Goal: Transaction & Acquisition: Book appointment/travel/reservation

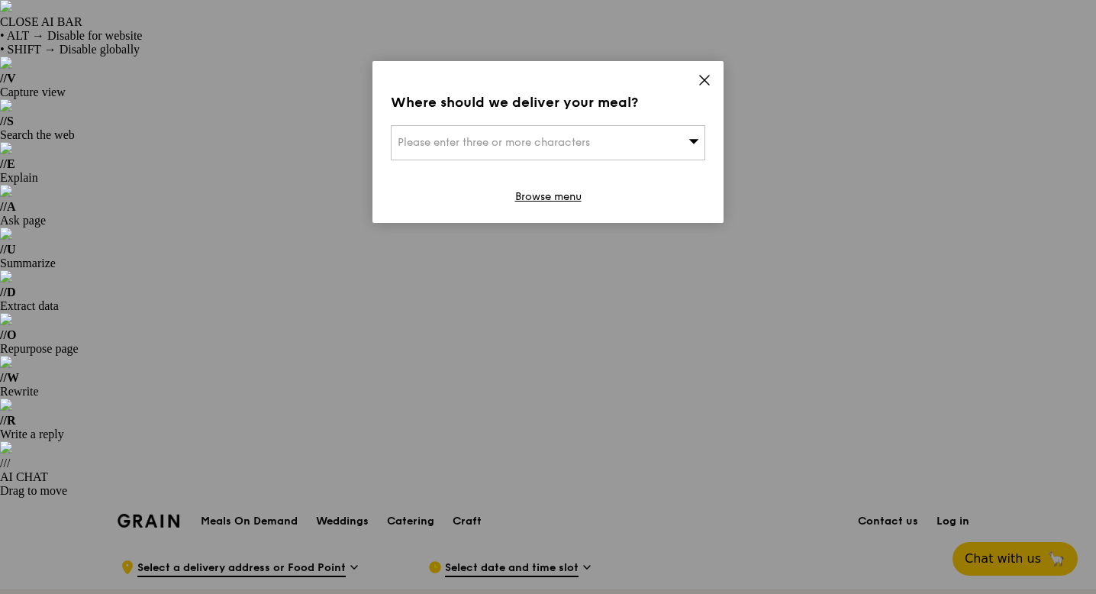
click at [656, 146] on div "Please enter three or more characters" at bounding box center [548, 142] width 315 height 35
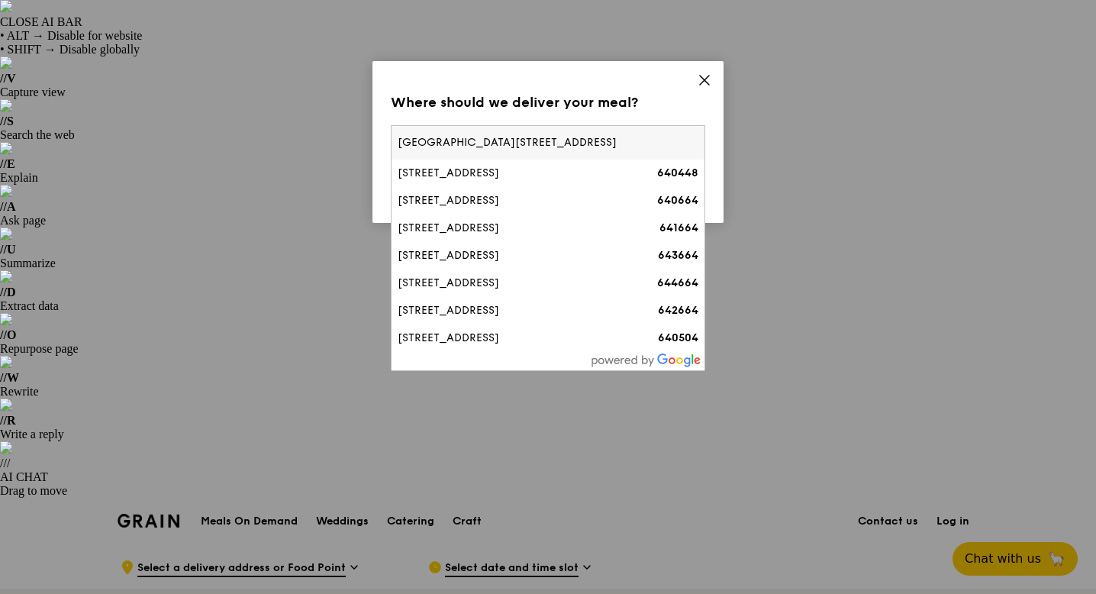
type input "[STREET_ADDRESS]"
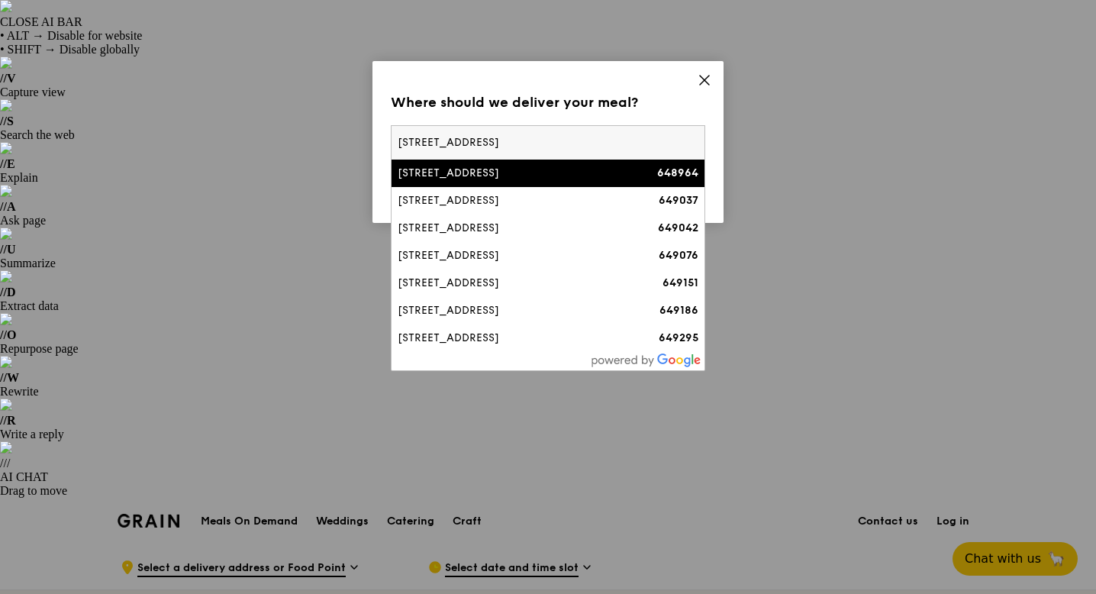
click at [689, 144] on input "[STREET_ADDRESS]" at bounding box center [548, 143] width 313 height 34
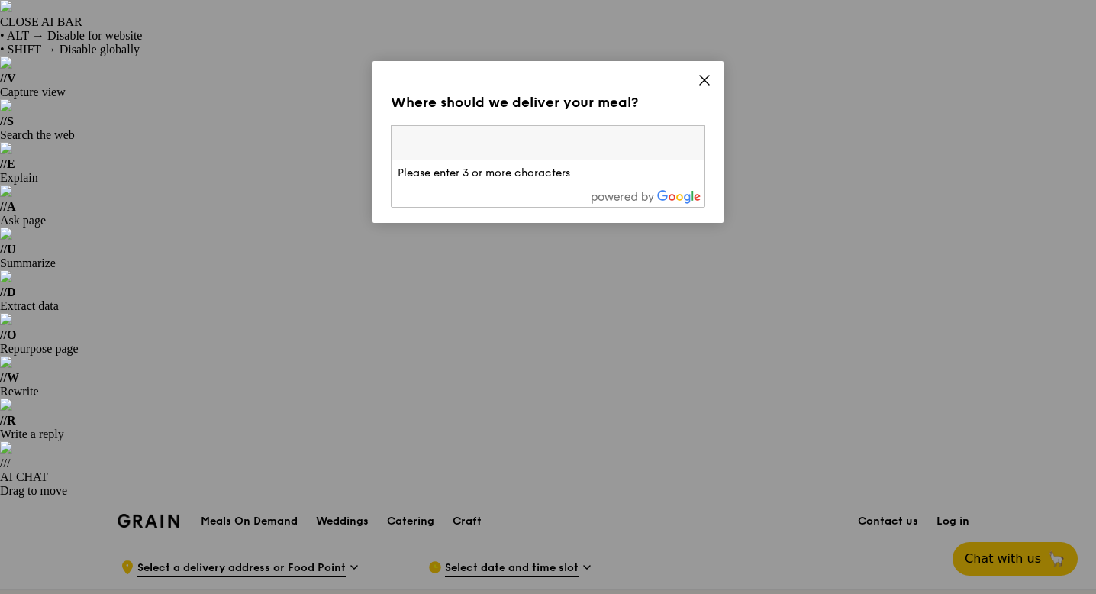
click at [702, 75] on icon at bounding box center [705, 80] width 14 height 14
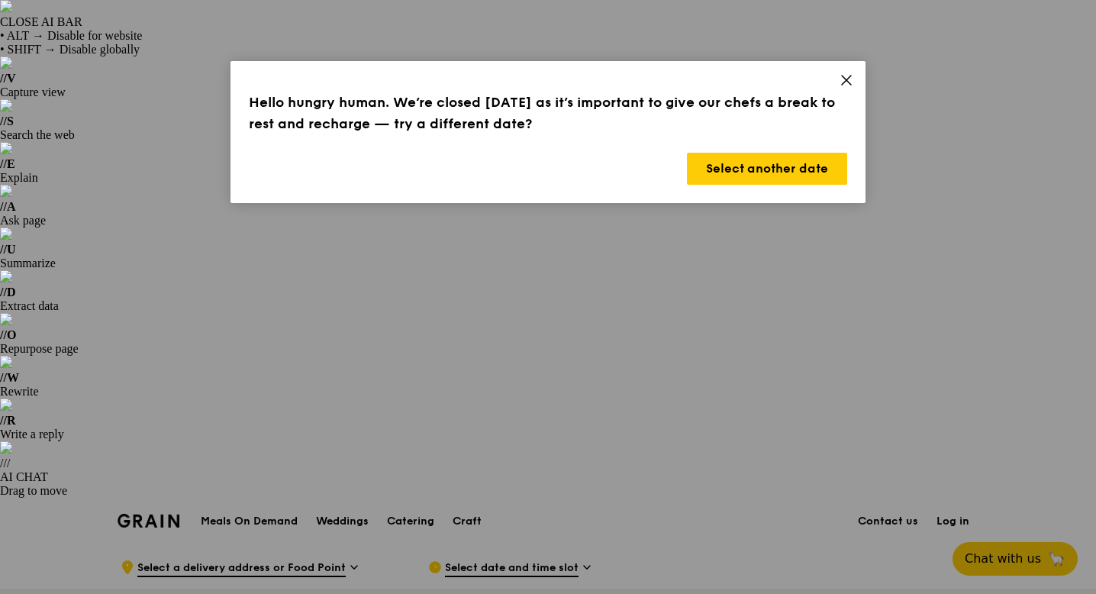
click at [847, 78] on icon at bounding box center [847, 80] width 14 height 14
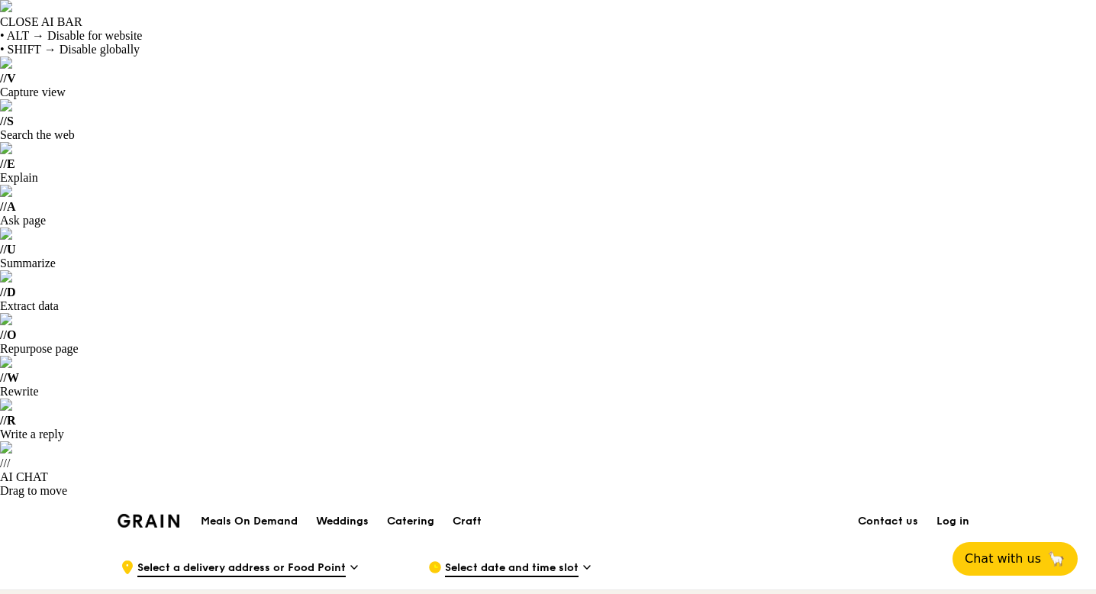
click at [492, 560] on span "Select date and time slot" at bounding box center [512, 568] width 134 height 17
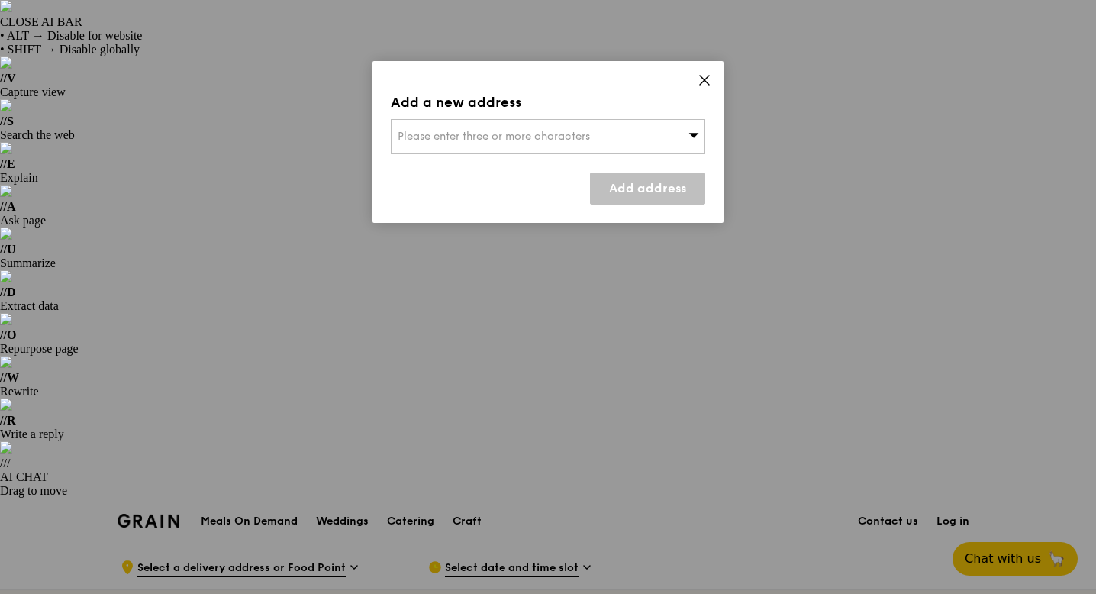
click at [492, 72] on div "Add a new address Please enter three or more characters Add address" at bounding box center [548, 142] width 351 height 162
click at [702, 79] on icon at bounding box center [705, 80] width 14 height 14
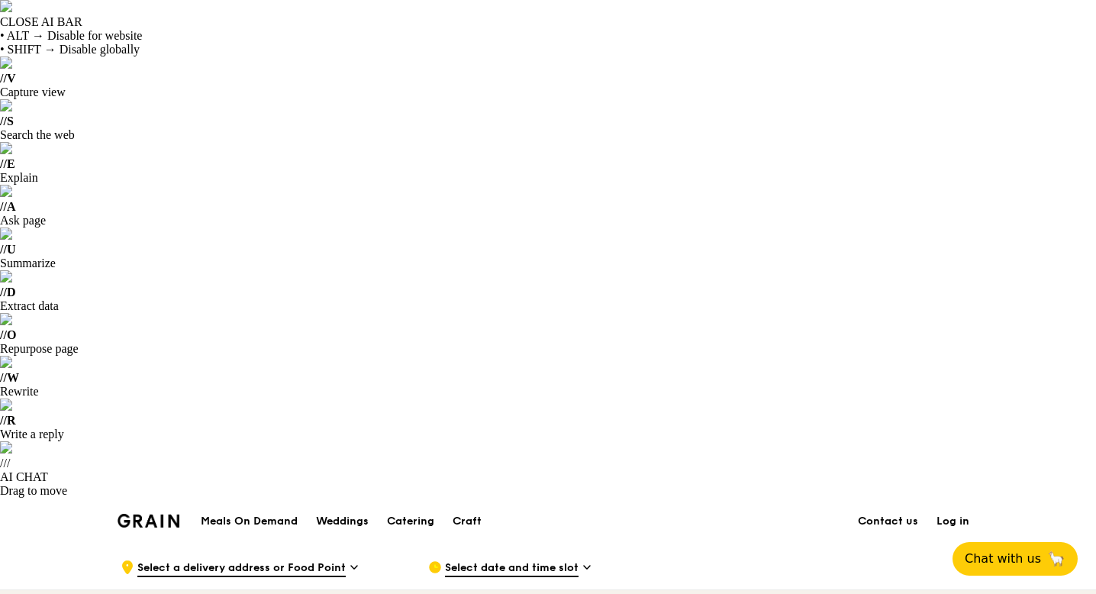
click at [348, 544] on div ".cls-1 { fill: none; stroke: #fff; stroke-linecap: round; stroke-linejoin: roun…" at bounding box center [262, 567] width 283 height 46
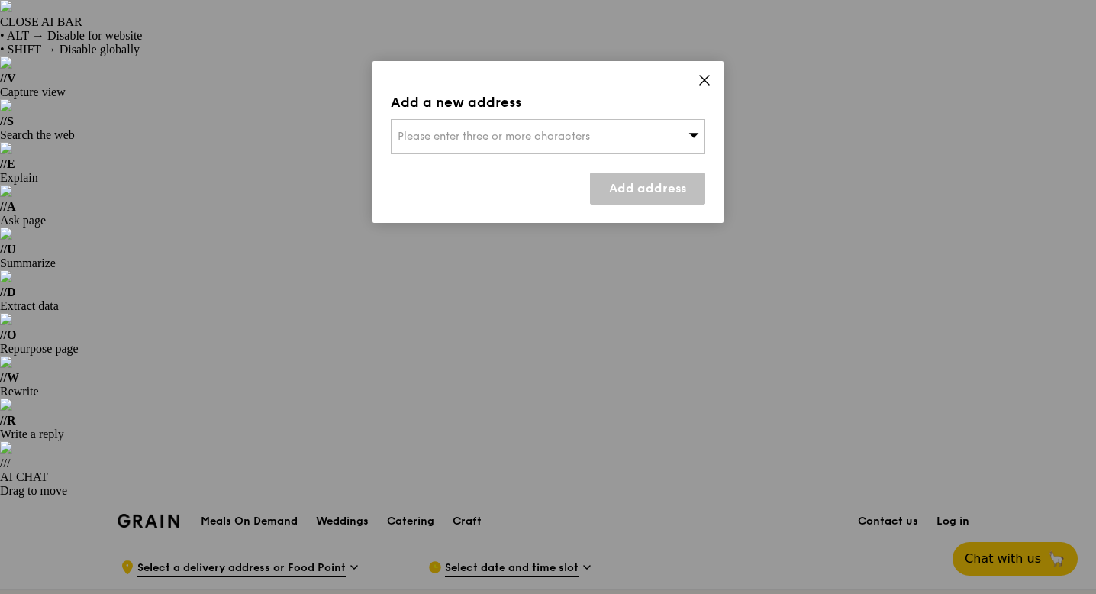
click at [705, 77] on icon at bounding box center [705, 80] width 14 height 14
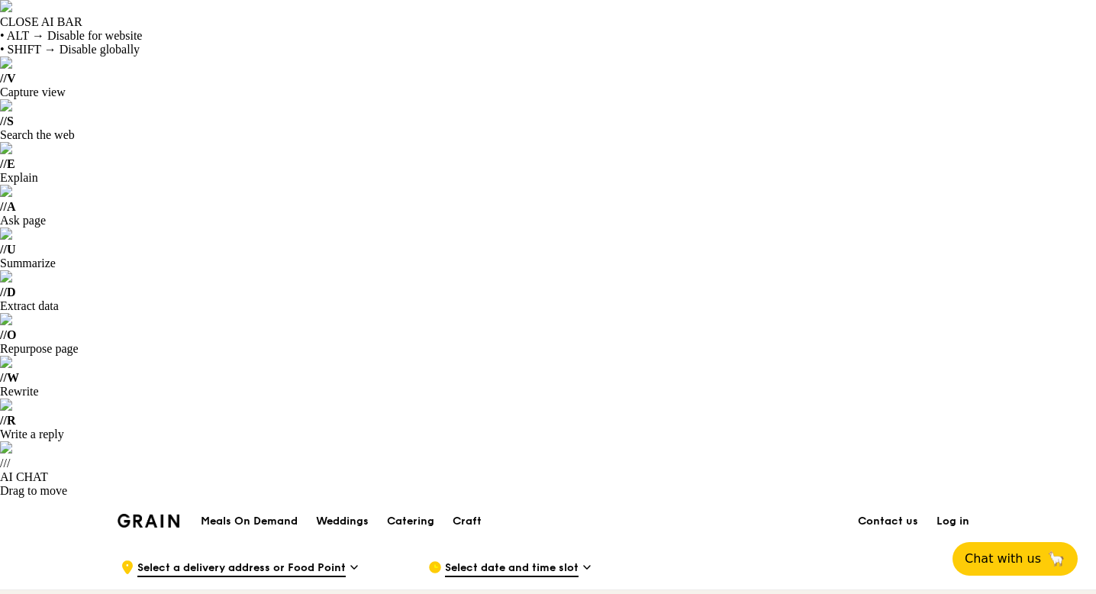
click at [265, 514] on h1 "Meals On Demand" at bounding box center [249, 521] width 97 height 15
click at [287, 514] on h1 "Meals On Demand" at bounding box center [249, 521] width 97 height 15
click at [476, 560] on span "Select date and time slot" at bounding box center [512, 568] width 134 height 17
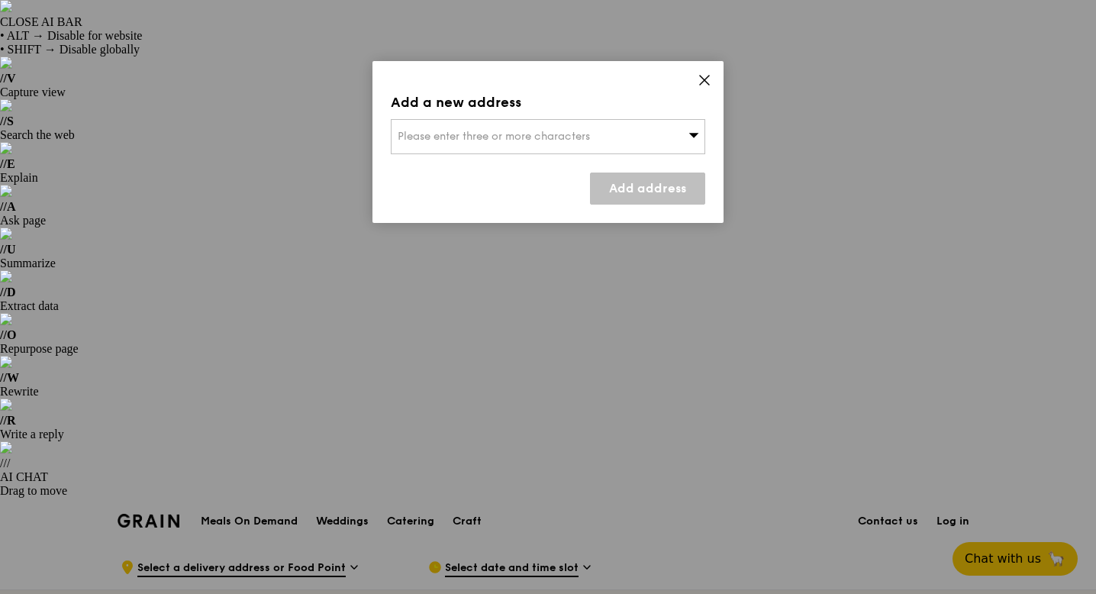
click at [673, 137] on div "Please enter three or more characters" at bounding box center [548, 136] width 315 height 35
click at [708, 76] on icon at bounding box center [705, 80] width 14 height 14
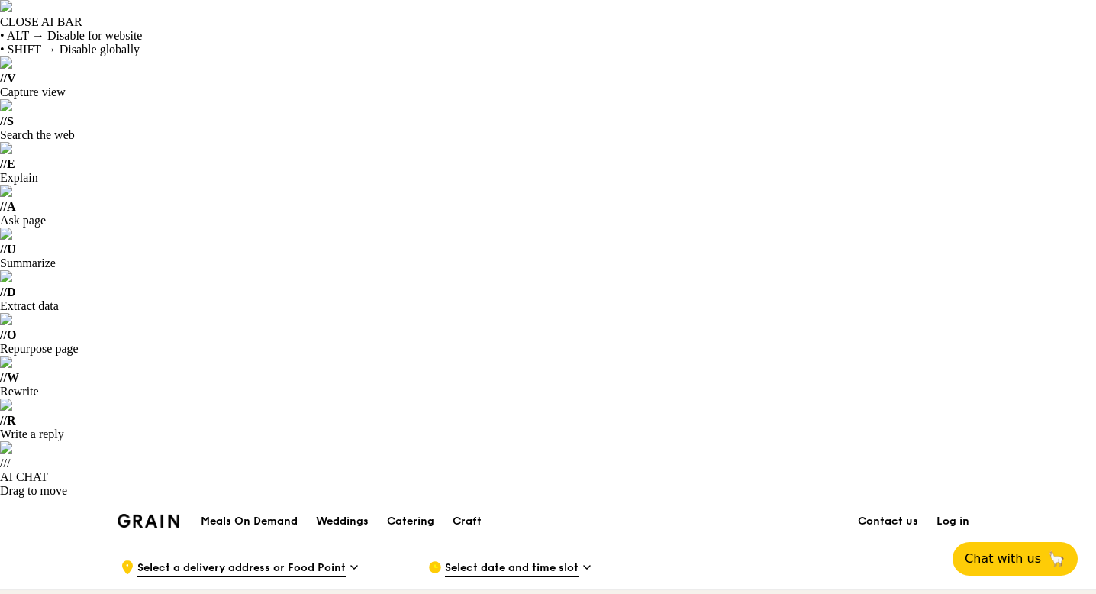
click at [334, 560] on span "Select a delivery address or Food Point" at bounding box center [241, 568] width 208 height 17
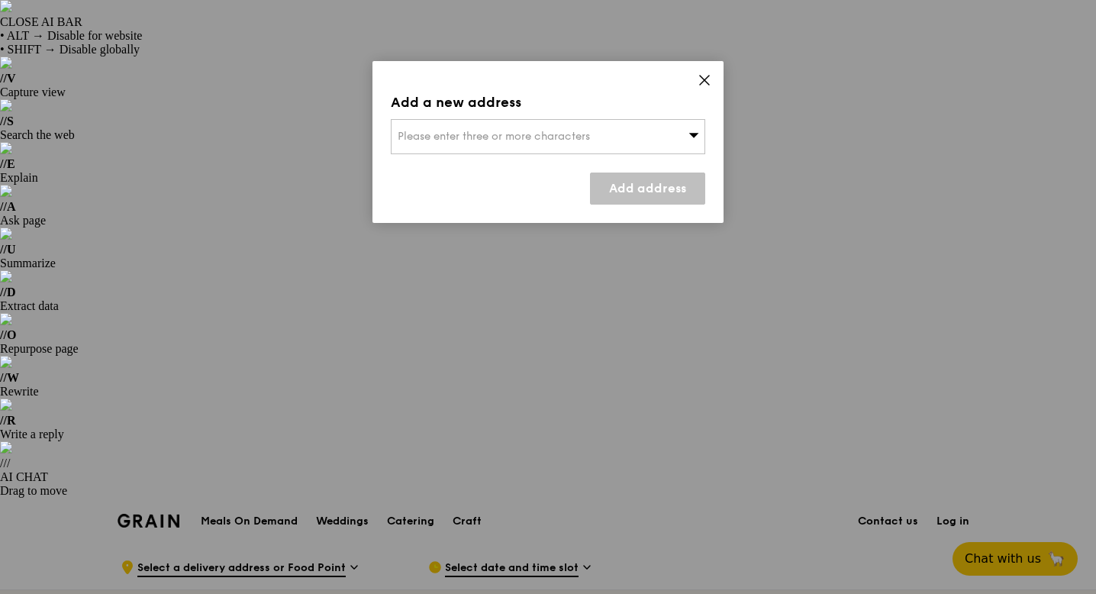
click at [514, 139] on span "Please enter three or more characters" at bounding box center [494, 136] width 192 height 13
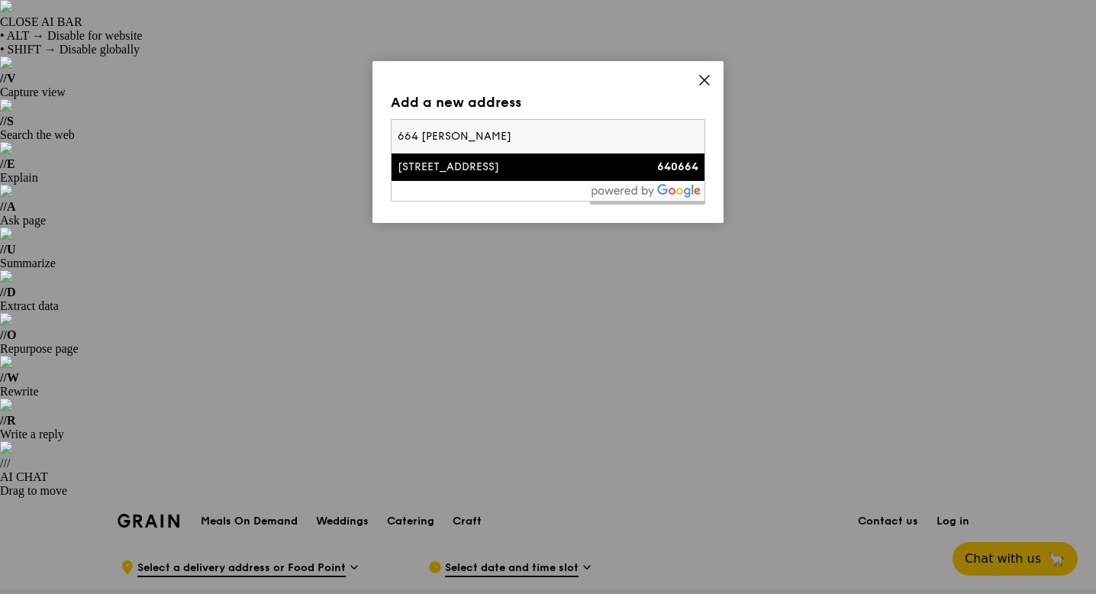
type input "664 [PERSON_NAME]"
click at [515, 170] on div "[STREET_ADDRESS]" at bounding box center [511, 167] width 226 height 15
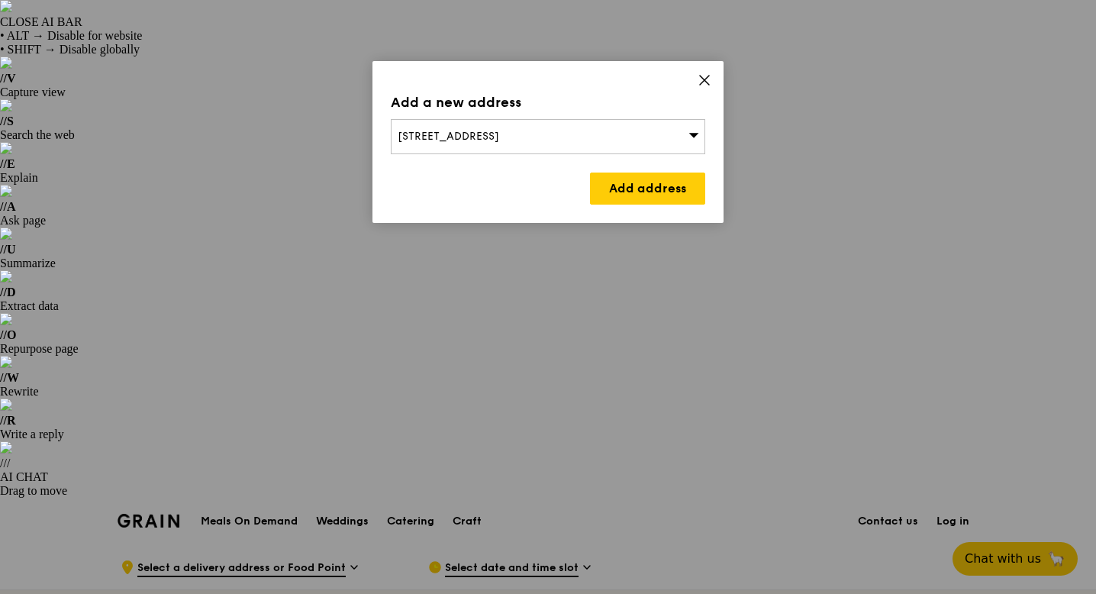
click at [624, 185] on link "Add address" at bounding box center [647, 189] width 115 height 32
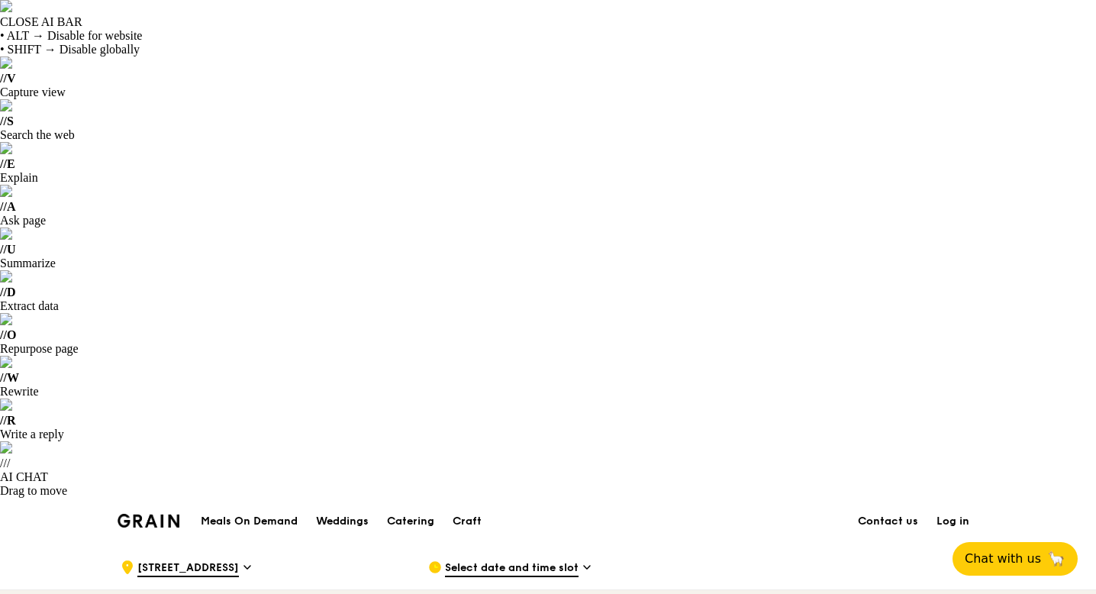
click at [531, 560] on span "Select date and time slot" at bounding box center [512, 568] width 134 height 17
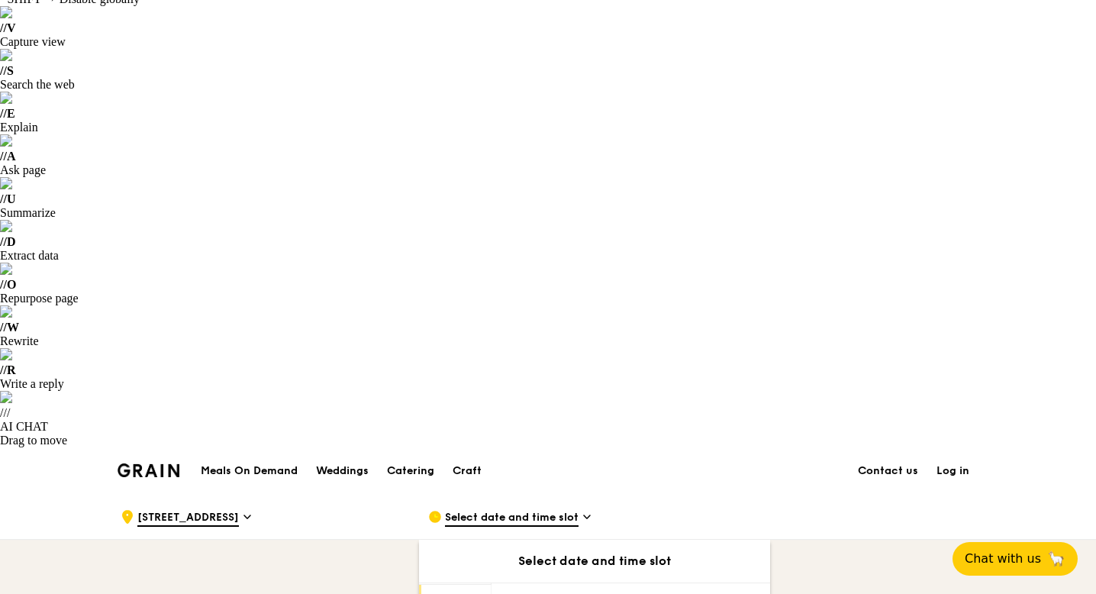
scroll to position [56, 0]
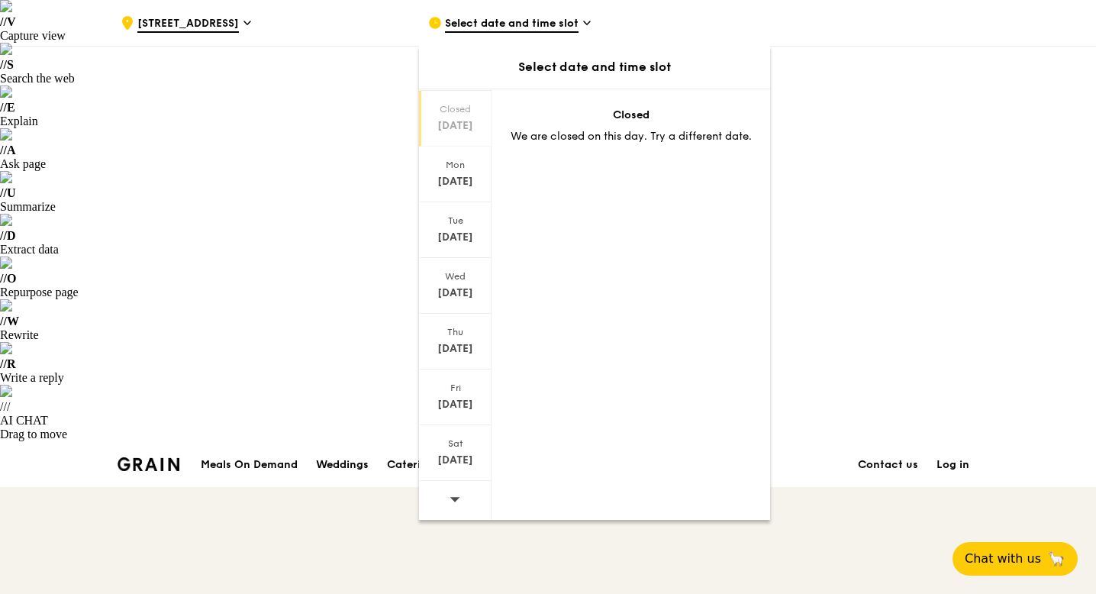
click at [453, 495] on icon at bounding box center [455, 498] width 11 height 11
click at [453, 500] on icon at bounding box center [455, 499] width 10 height 5
click at [452, 505] on span at bounding box center [455, 499] width 11 height 36
click at [463, 463] on div "[DATE]" at bounding box center [455, 460] width 68 height 15
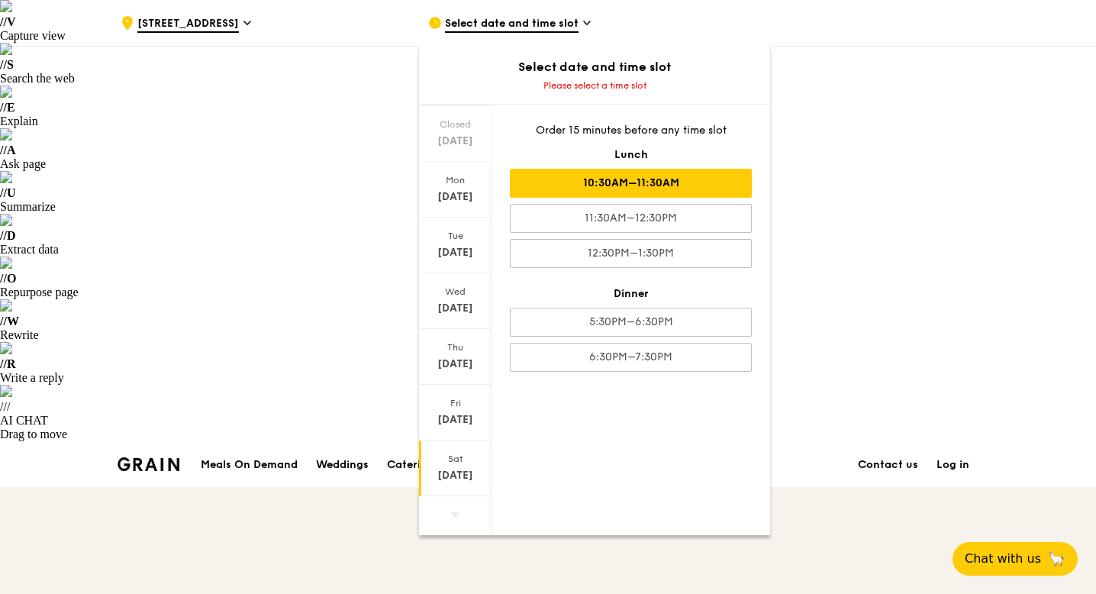
click at [706, 181] on div "10:30AM–11:30AM" at bounding box center [631, 183] width 242 height 29
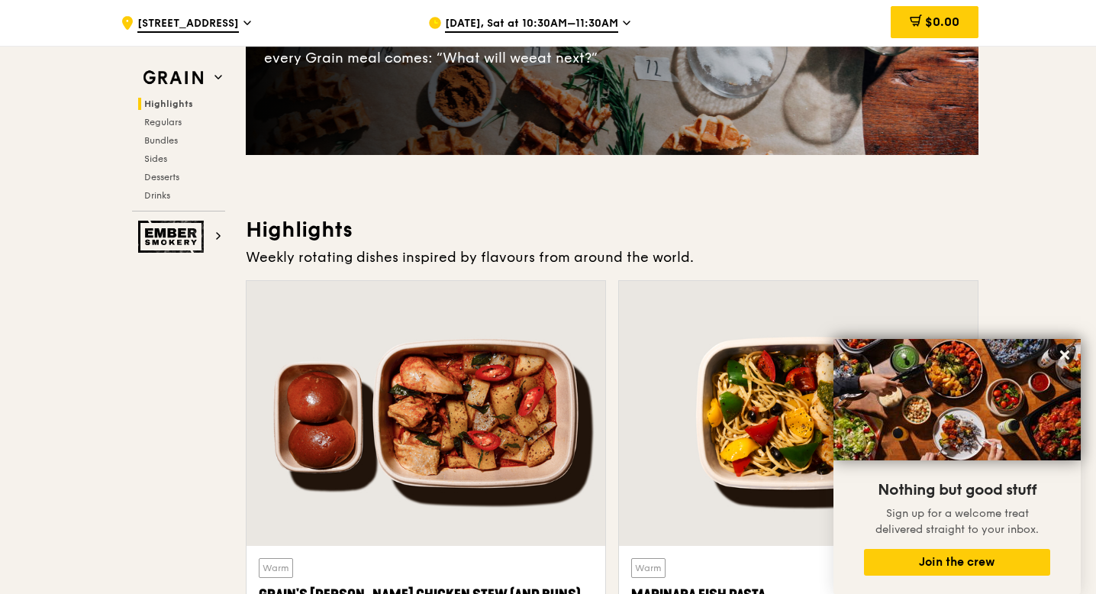
scroll to position [775, 0]
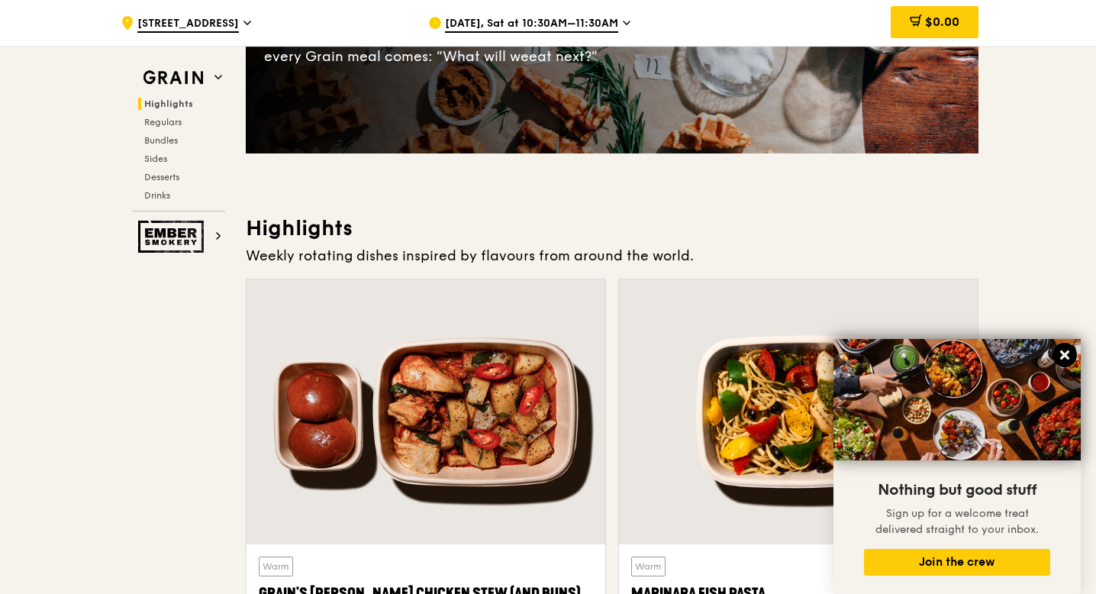
click at [1061, 356] on icon at bounding box center [1065, 355] width 14 height 14
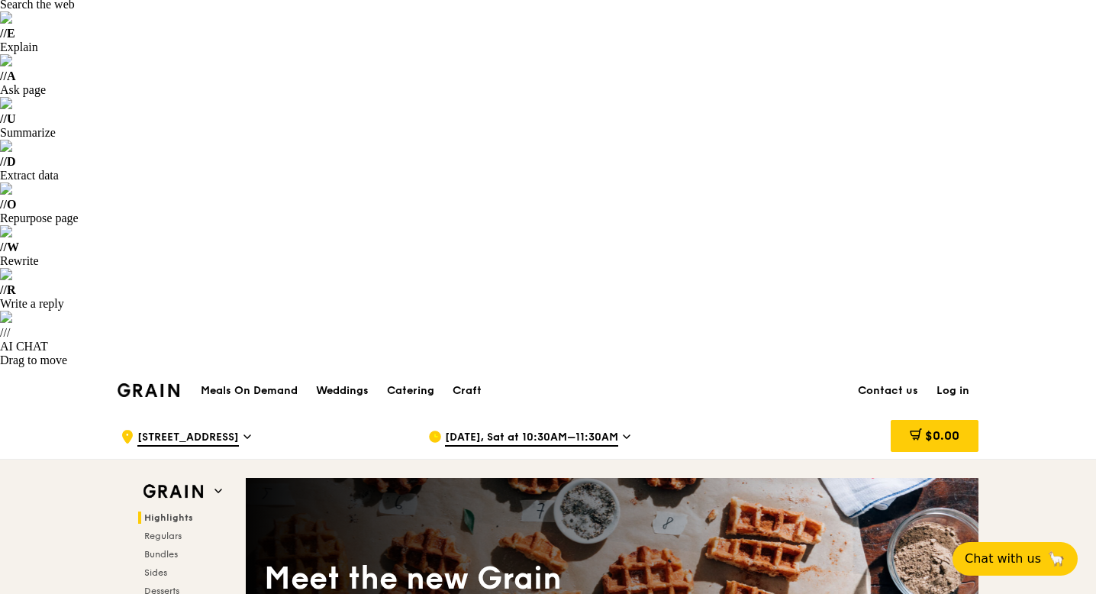
scroll to position [0, 0]
